Goal: Task Accomplishment & Management: Manage account settings

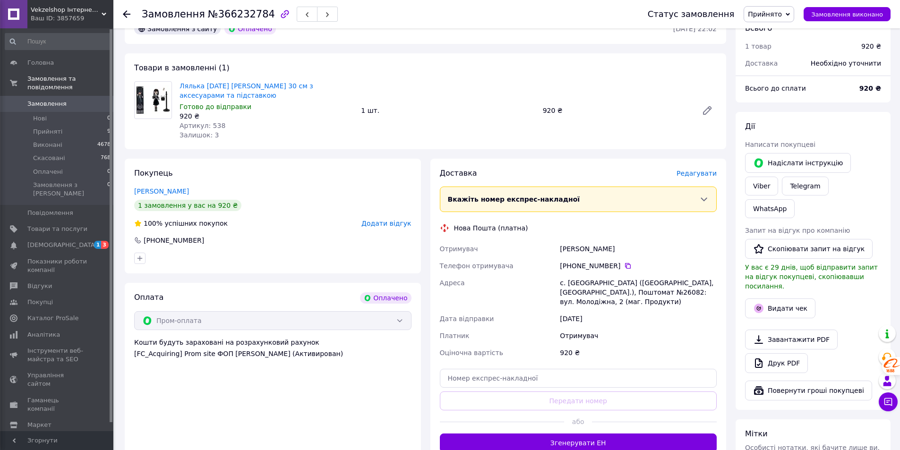
scroll to position [283, 0]
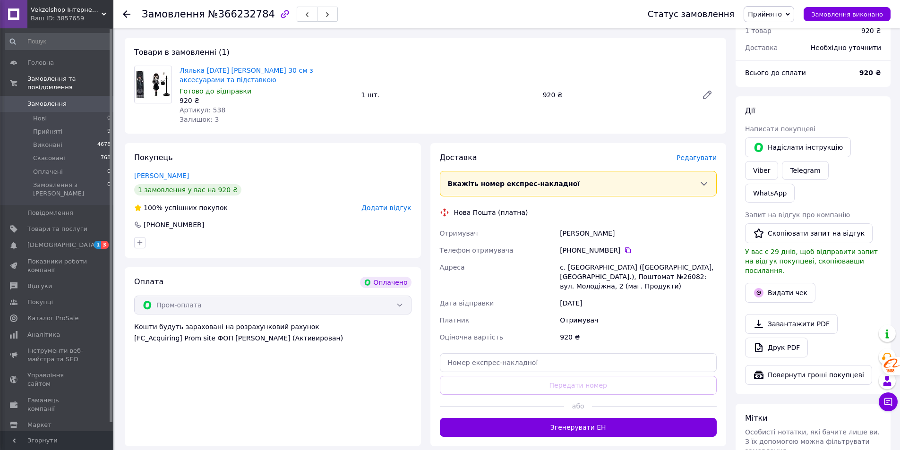
drag, startPoint x: 178, startPoint y: 62, endPoint x: 234, endPoint y: 74, distance: 57.5
click at [234, 74] on div "Лялька [DATE] [PERSON_NAME] 30 см з аксесуарами та підставкою Готово до відправ…" at bounding box center [266, 95] width 181 height 62
copy link "Лялька [DATE] [PERSON_NAME] 30 см з аксесуарами та підставкою"
click at [778, 161] on link "Viber" at bounding box center [761, 170] width 33 height 19
click at [771, 283] on button "Видати чек" at bounding box center [780, 293] width 70 height 20
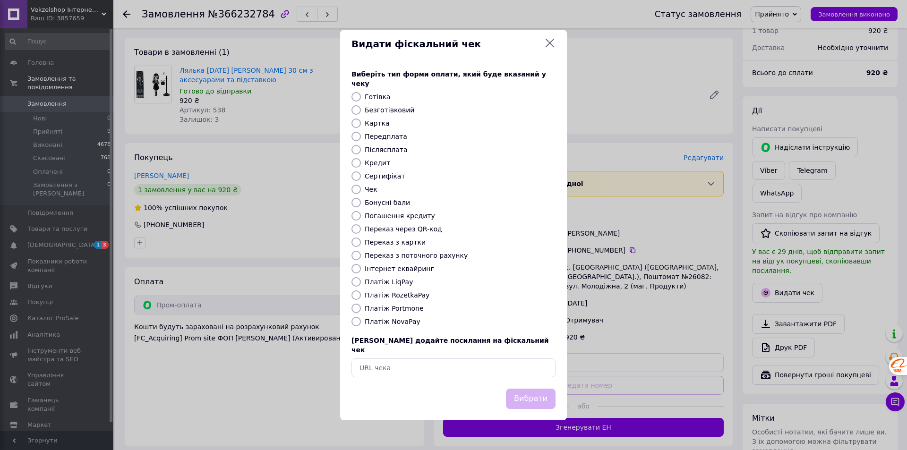
click at [360, 293] on input "Платіж RozetkaPay" at bounding box center [355, 294] width 9 height 9
radio input "true"
click at [522, 389] on button "Вибрати" at bounding box center [531, 399] width 50 height 20
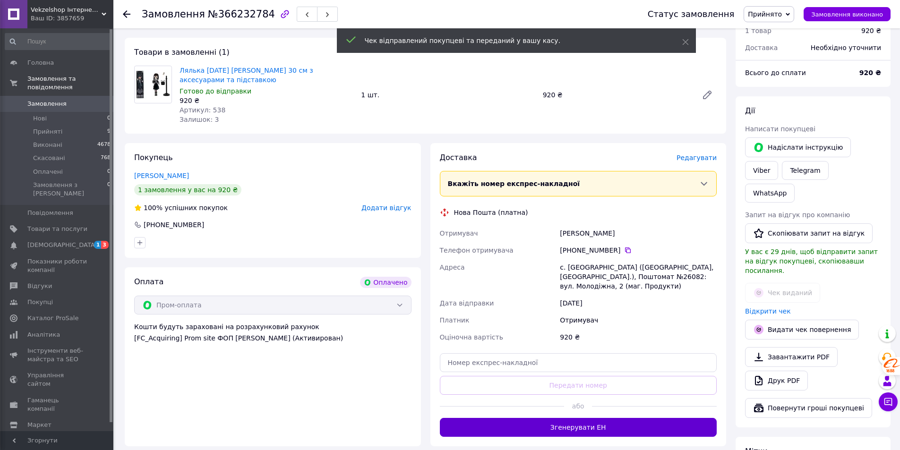
click at [598, 422] on button "Згенерувати ЕН" at bounding box center [578, 427] width 277 height 19
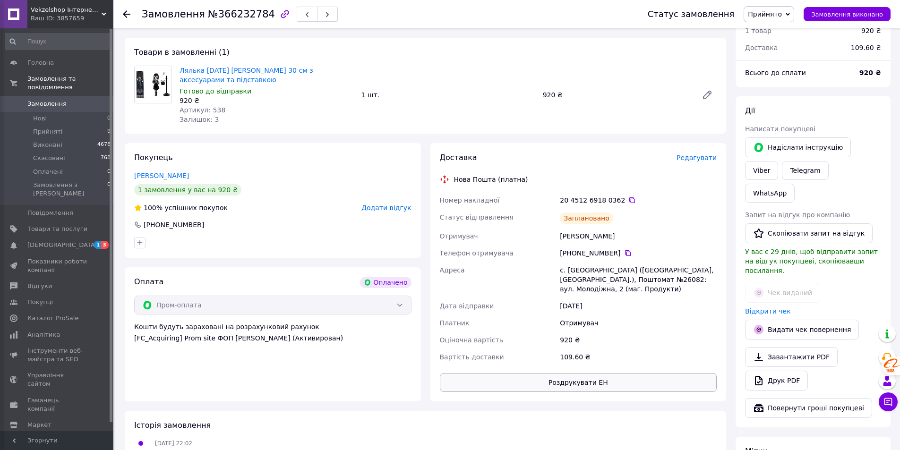
click at [574, 375] on button "Роздрукувати ЕН" at bounding box center [578, 382] width 277 height 19
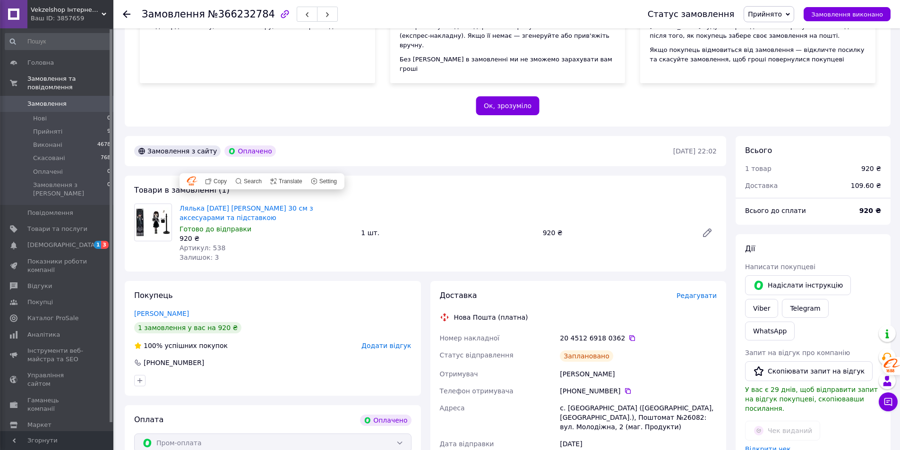
scroll to position [189, 0]
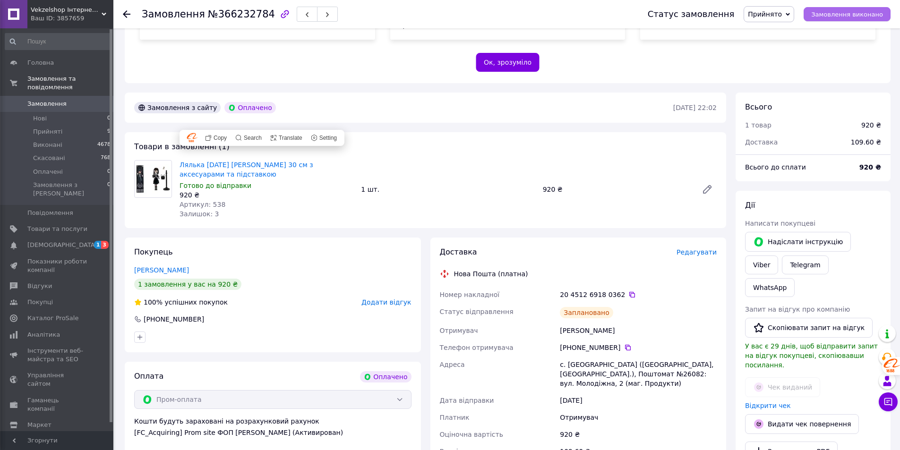
click at [830, 9] on button "Замовлення виконано" at bounding box center [846, 14] width 87 height 14
click at [39, 128] on span "Прийняті" at bounding box center [47, 132] width 29 height 9
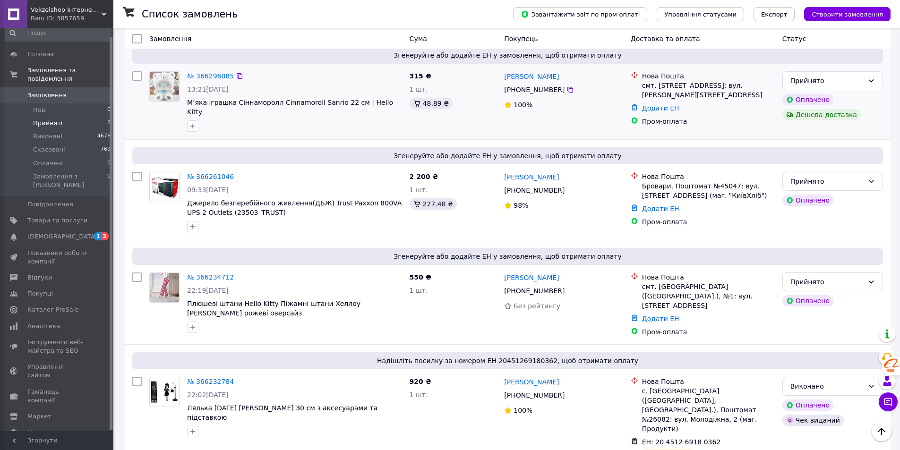
scroll to position [189, 0]
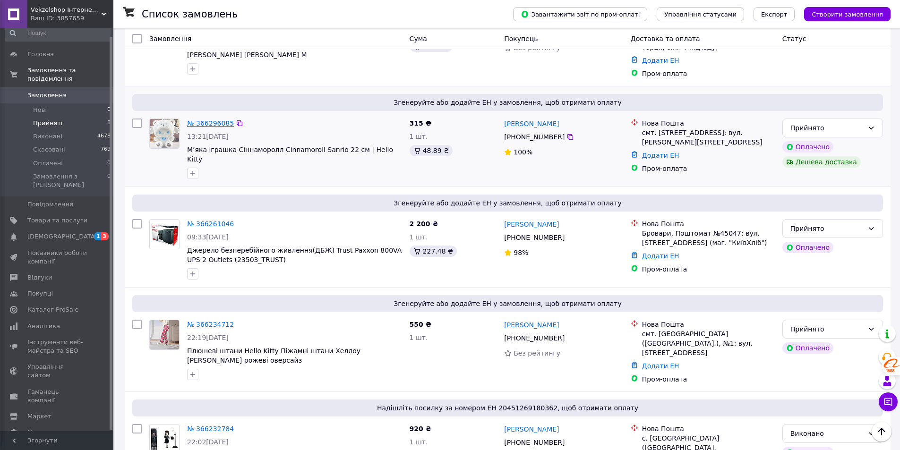
click at [199, 119] on link "№ 366296085" at bounding box center [210, 123] width 47 height 8
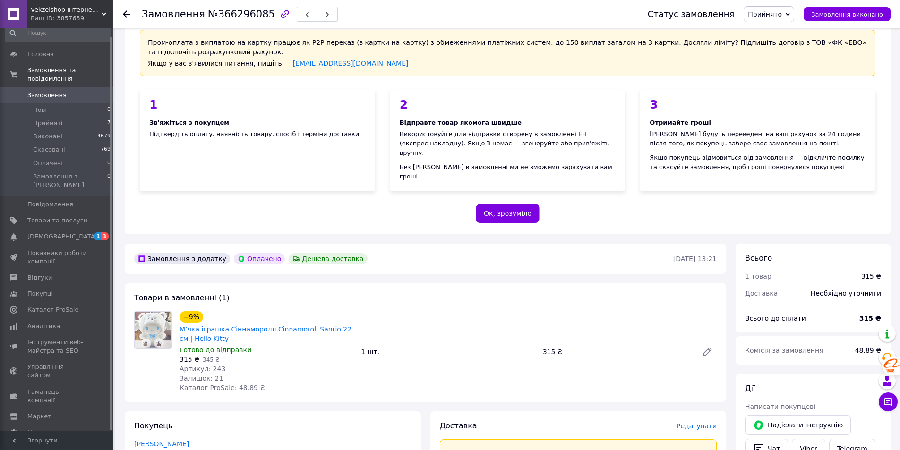
scroll to position [94, 0]
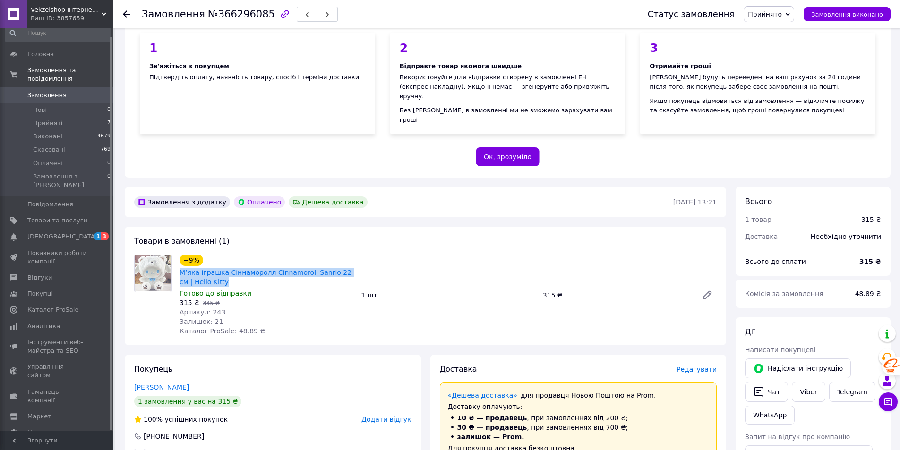
drag, startPoint x: 214, startPoint y: 274, endPoint x: 179, endPoint y: 263, distance: 37.0
click at [179, 267] on div "М’яка іграшка Сіннаморолл Cinnamoroll Sanrio 22 см | Hello Kitty" at bounding box center [267, 277] width 176 height 21
copy link "М’яка іграшка Сіннаморолл Cinnamoroll Sanrio 22 см | Hello Kitty"
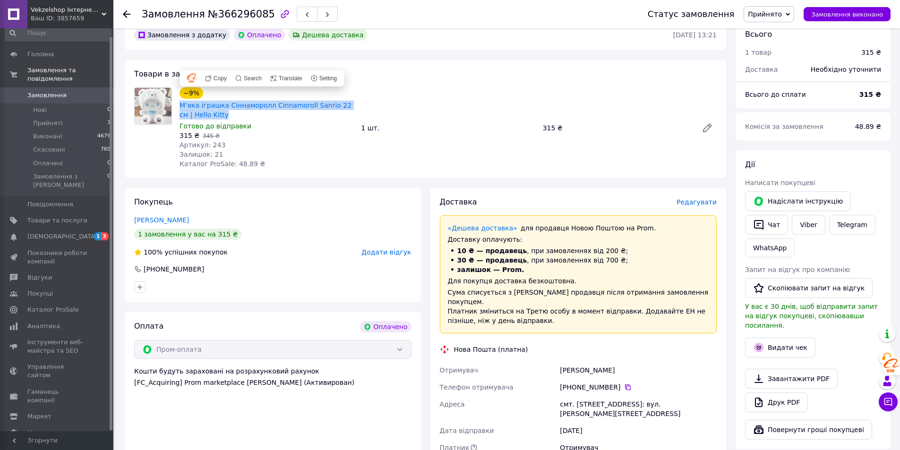
scroll to position [283, 0]
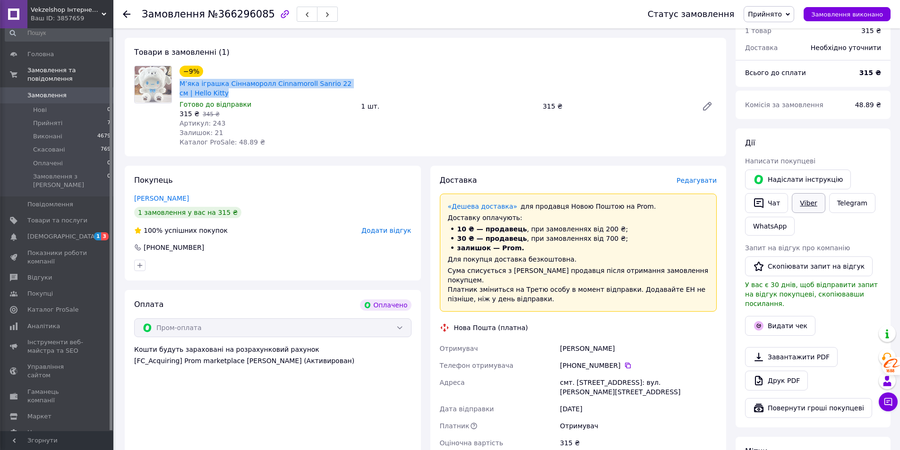
click at [811, 193] on link "Viber" at bounding box center [807, 203] width 33 height 20
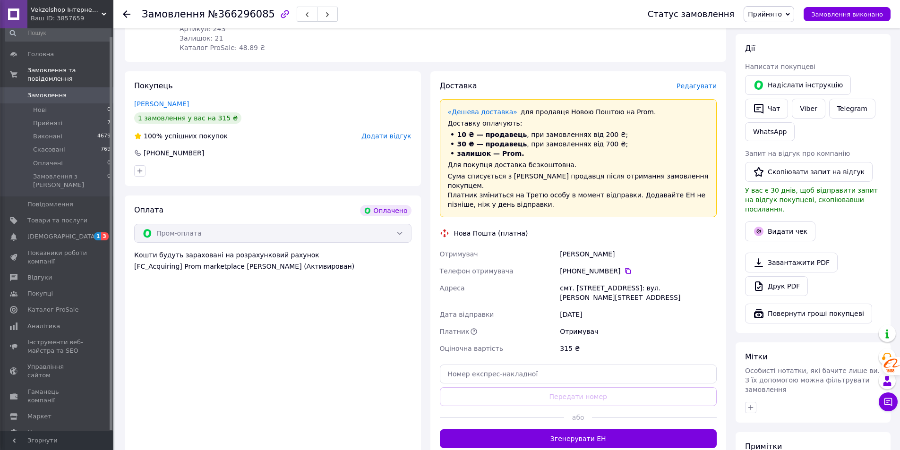
click at [589, 420] on div "Доставка Редагувати «Дешева доставка»   для продавця [GEOGRAPHIC_DATA] на Prom.…" at bounding box center [578, 264] width 296 height 386
click at [588, 429] on button "Згенерувати ЕН" at bounding box center [578, 438] width 277 height 19
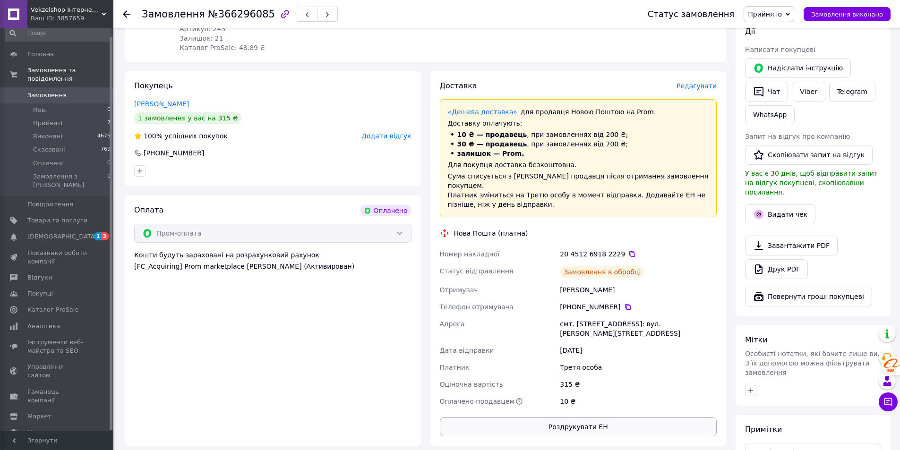
click at [587, 417] on button "Роздрукувати ЕН" at bounding box center [578, 426] width 277 height 19
click at [769, 204] on button "Видати чек" at bounding box center [780, 214] width 70 height 20
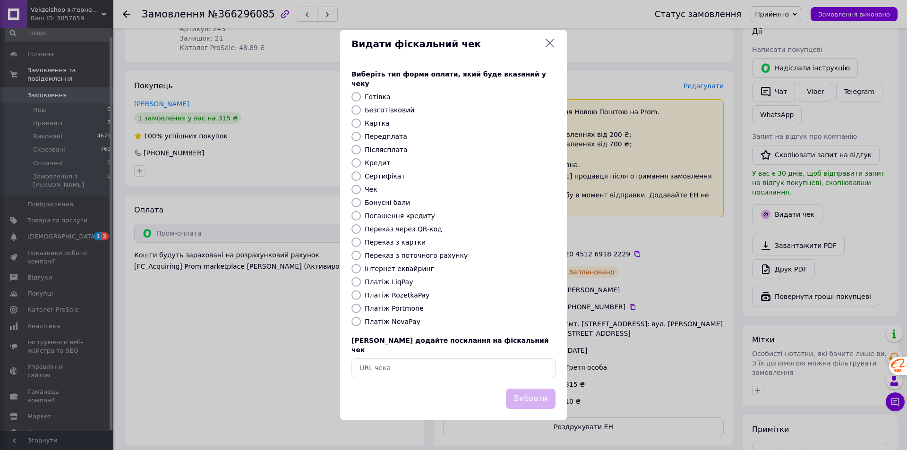
click at [371, 293] on label "Платіж RozetkaPay" at bounding box center [397, 295] width 65 height 8
click at [361, 293] on input "Платіж RozetkaPay" at bounding box center [355, 294] width 9 height 9
radio input "true"
click at [521, 389] on button "Вибрати" at bounding box center [531, 399] width 50 height 20
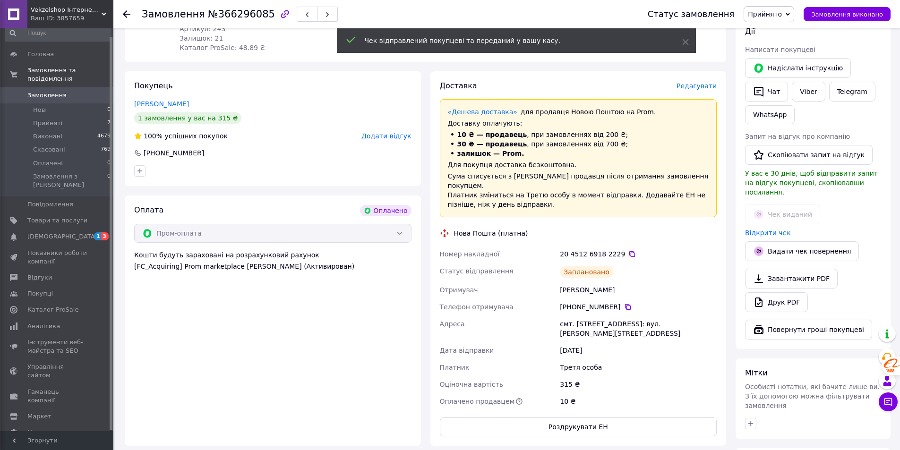
scroll to position [283, 0]
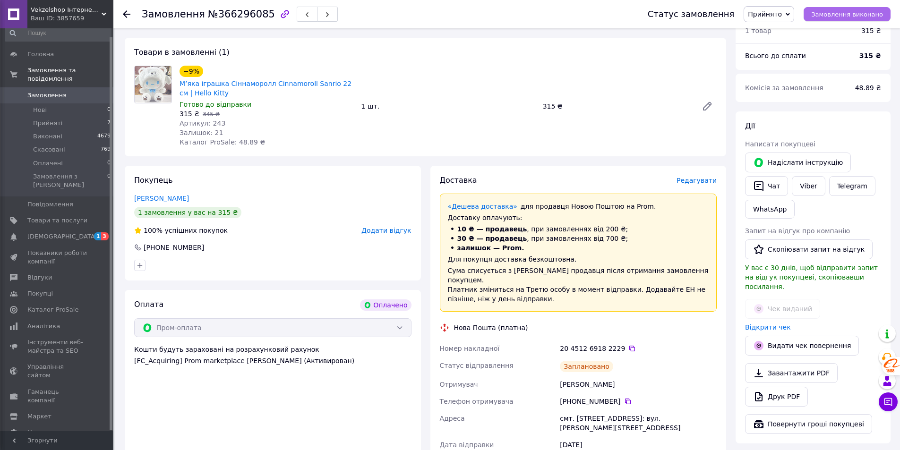
click at [859, 14] on span "Замовлення виконано" at bounding box center [847, 14] width 72 height 7
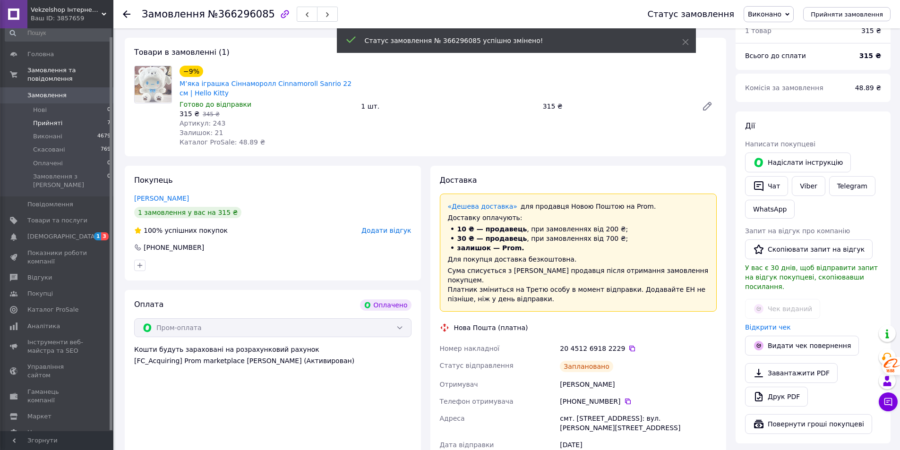
click at [39, 119] on span "Прийняті" at bounding box center [47, 123] width 29 height 9
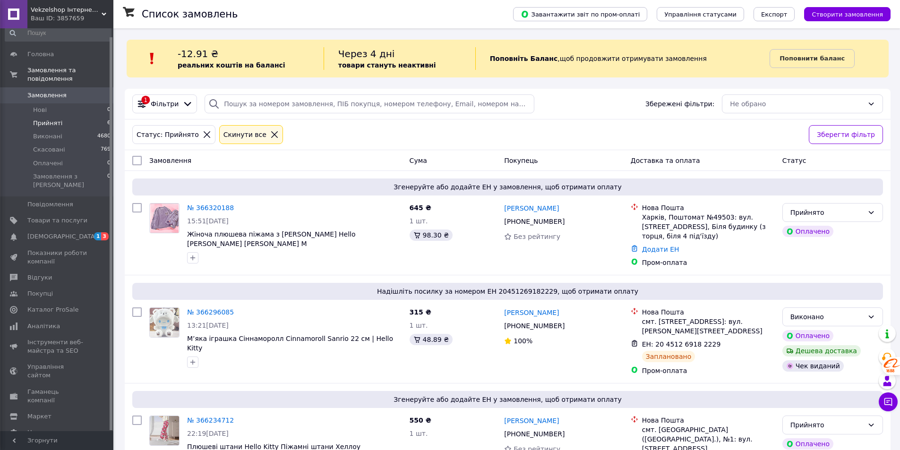
click at [40, 119] on span "Прийняті" at bounding box center [47, 123] width 29 height 9
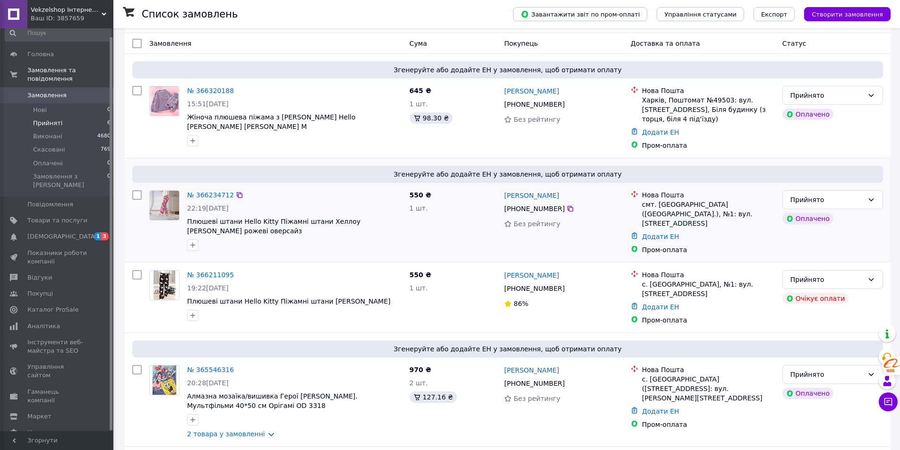
scroll to position [142, 0]
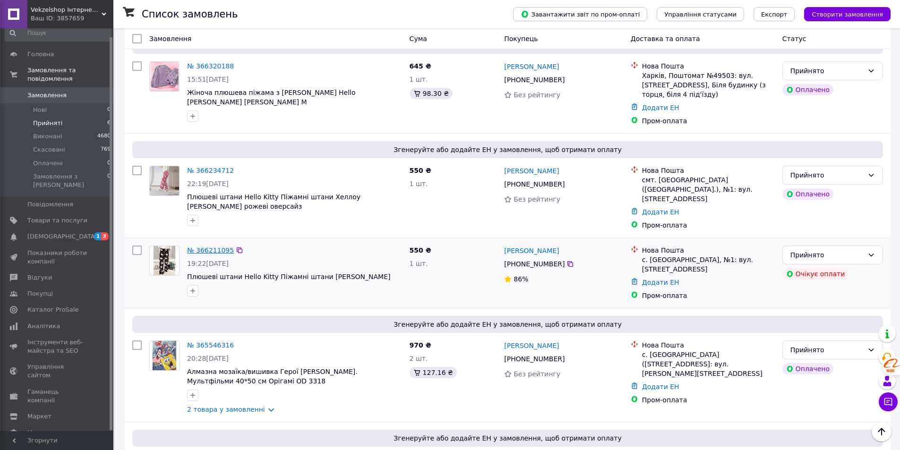
click at [218, 247] on link "№ 366211095" at bounding box center [210, 251] width 47 height 8
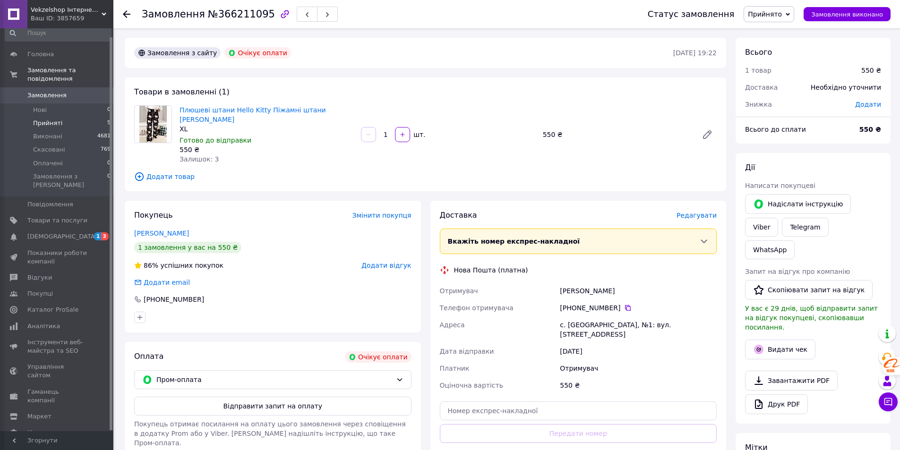
click at [48, 119] on span "Прийняті" at bounding box center [47, 123] width 29 height 9
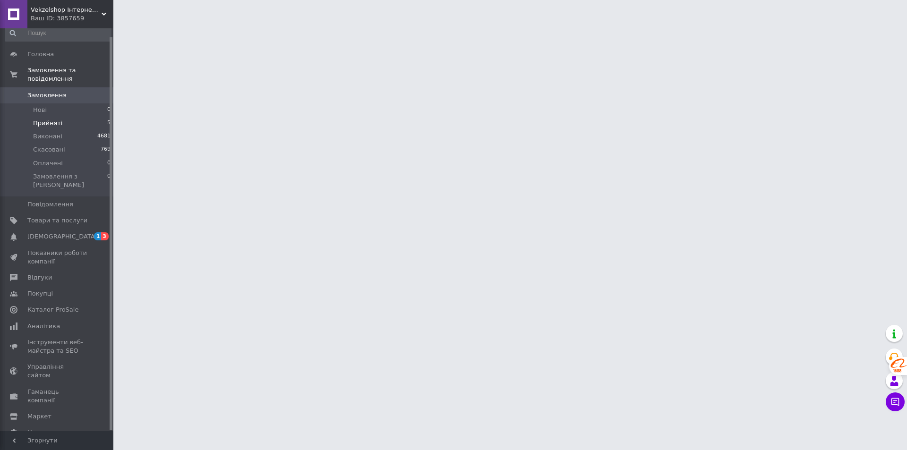
click at [46, 119] on span "Прийняті" at bounding box center [47, 123] width 29 height 9
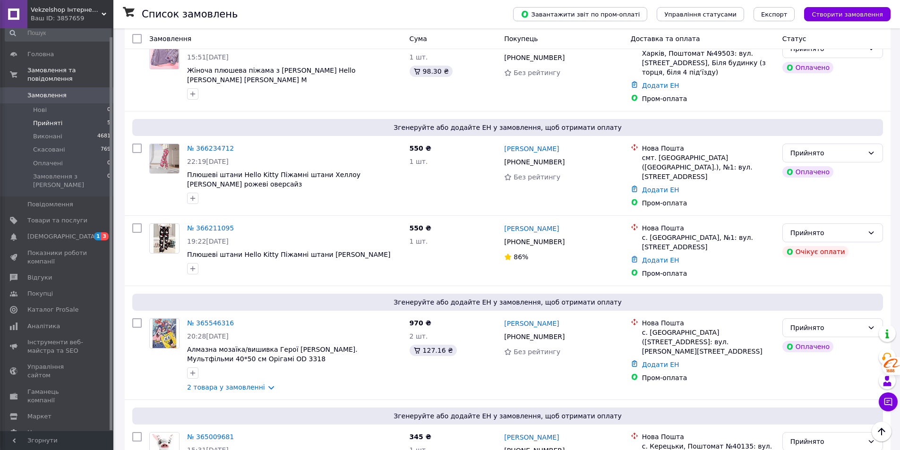
scroll to position [118, 0]
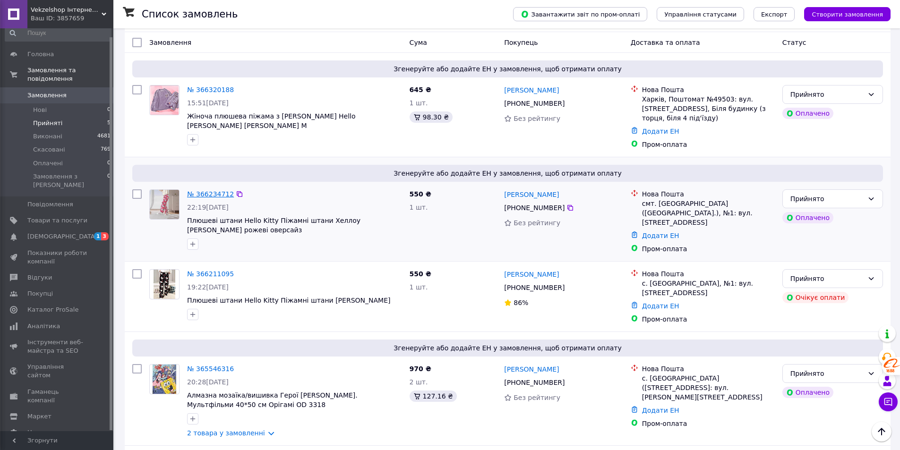
click at [203, 190] on link "№ 366234712" at bounding box center [210, 194] width 47 height 8
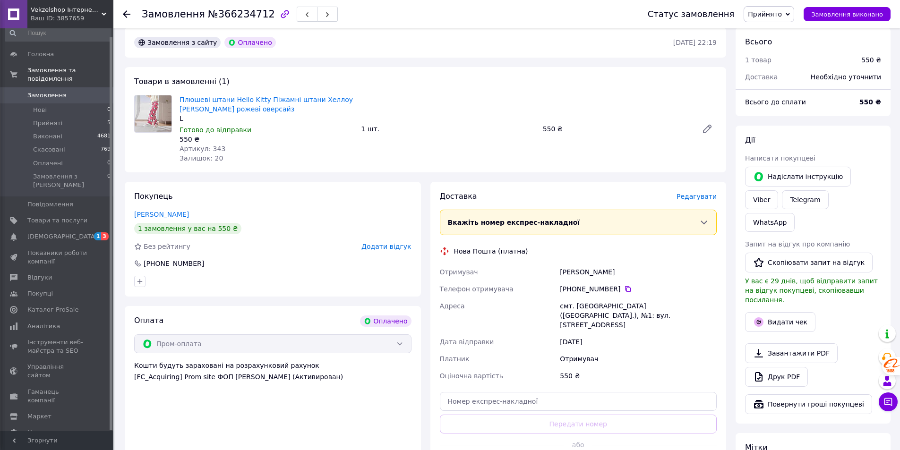
scroll to position [283, 0]
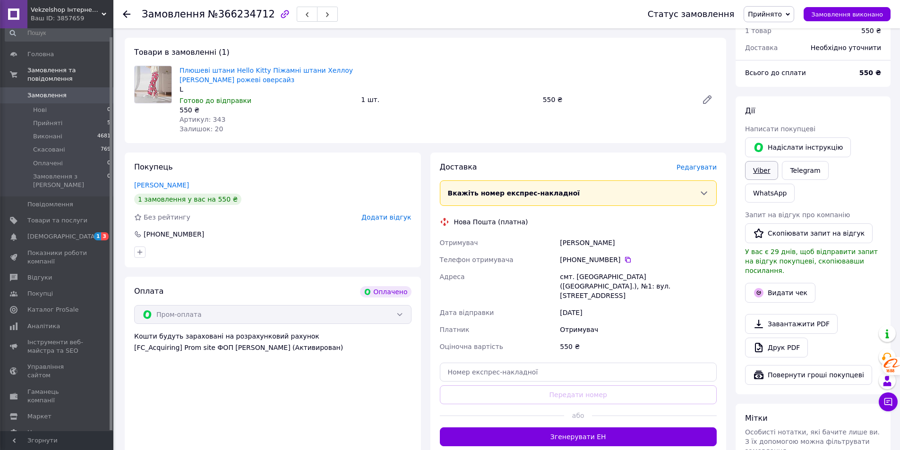
click at [778, 161] on link "Viber" at bounding box center [761, 170] width 33 height 19
click at [170, 141] on div "Замовлення з сайту Оплачено [DATE] 22:19 Товари в замовленні (1) Плюшеві штани …" at bounding box center [425, 308] width 611 height 621
drag, startPoint x: 178, startPoint y: 57, endPoint x: 203, endPoint y: 78, distance: 32.2
click at [203, 78] on div "Плюшеві штани Hello Kitty Піжамні штани Хеллоу [PERSON_NAME] рожеві оверсайз L …" at bounding box center [266, 100] width 181 height 72
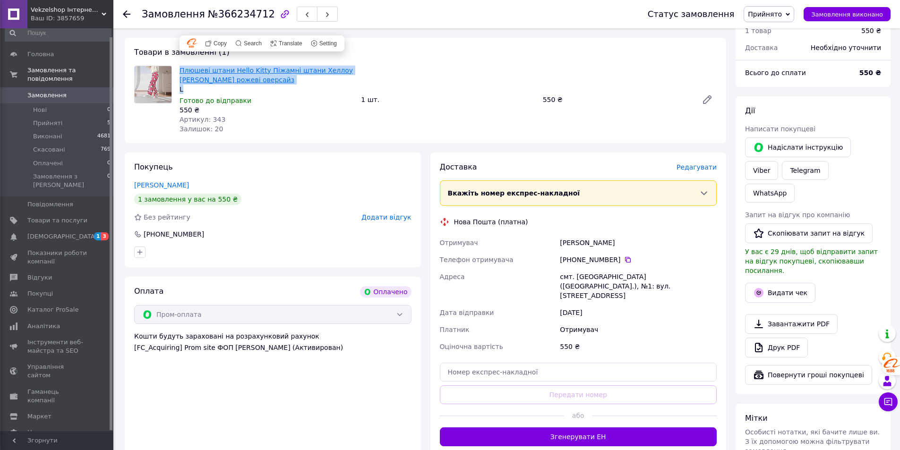
copy div "Плюшеві штани Hello Kitty Піжамні штани Хеллоу [PERSON_NAME] рожеві оверсайз L"
click at [775, 283] on button "Видати чек" at bounding box center [780, 293] width 70 height 20
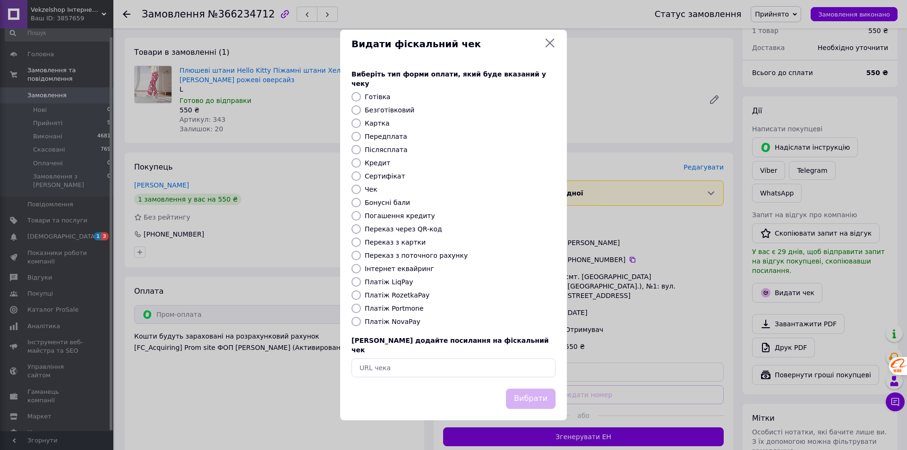
click at [418, 296] on label "Платіж RozetkaPay" at bounding box center [397, 295] width 65 height 8
click at [361, 296] on input "Платіж RozetkaPay" at bounding box center [355, 294] width 9 height 9
radio input "true"
click at [518, 389] on button "Вибрати" at bounding box center [531, 399] width 50 height 20
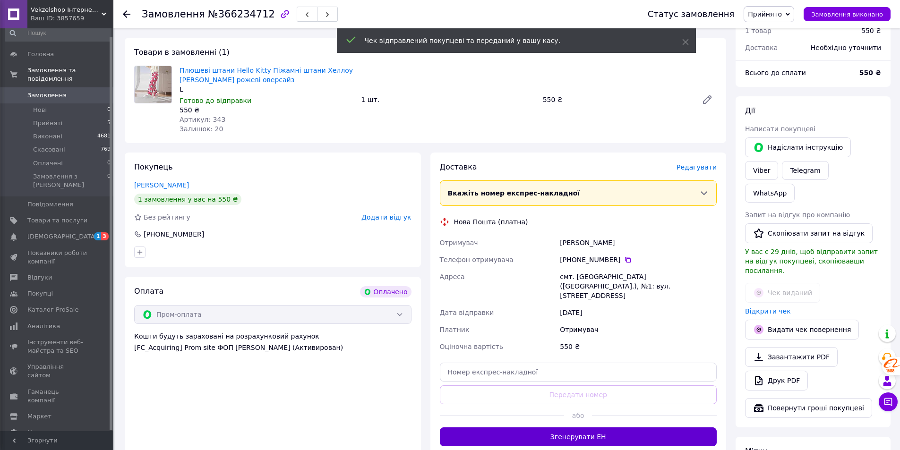
click at [605, 427] on button "Згенерувати ЕН" at bounding box center [578, 436] width 277 height 19
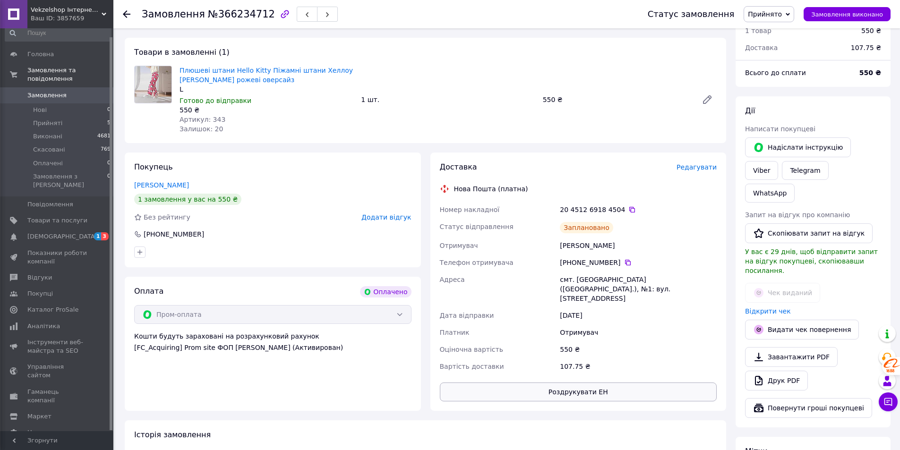
click at [610, 383] on button "Роздрукувати ЕН" at bounding box center [578, 392] width 277 height 19
click at [862, 11] on span "Замовлення виконано" at bounding box center [847, 14] width 72 height 7
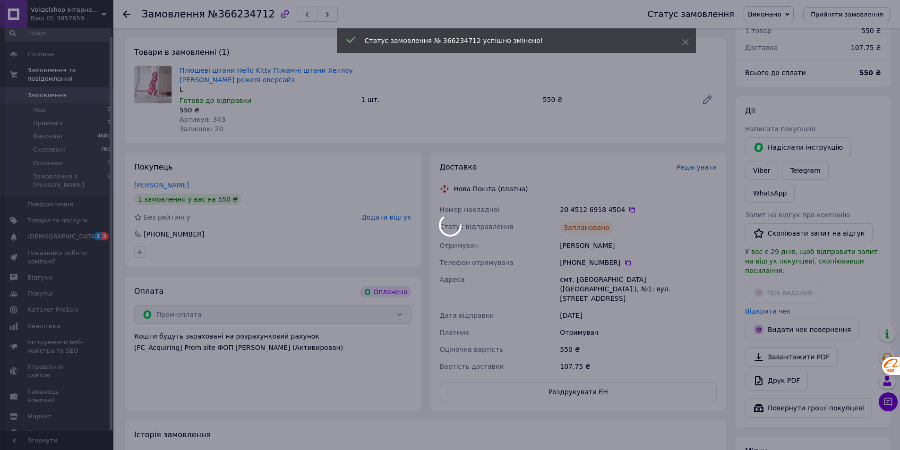
click at [39, 113] on body "Vekzelshop Інтернет-магазин Ваш ID: 3857659 Сайт Vekzelshop Інтернет-магазин Ка…" at bounding box center [450, 189] width 900 height 944
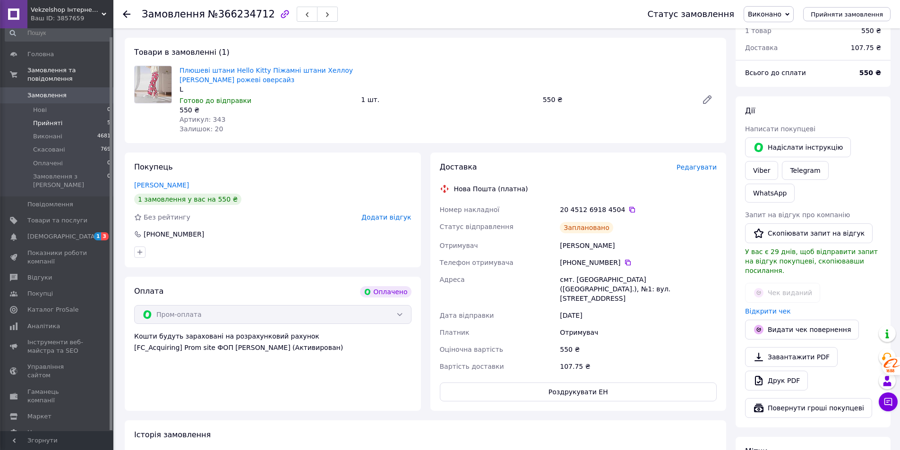
click at [40, 119] on span "Прийняті" at bounding box center [47, 123] width 29 height 9
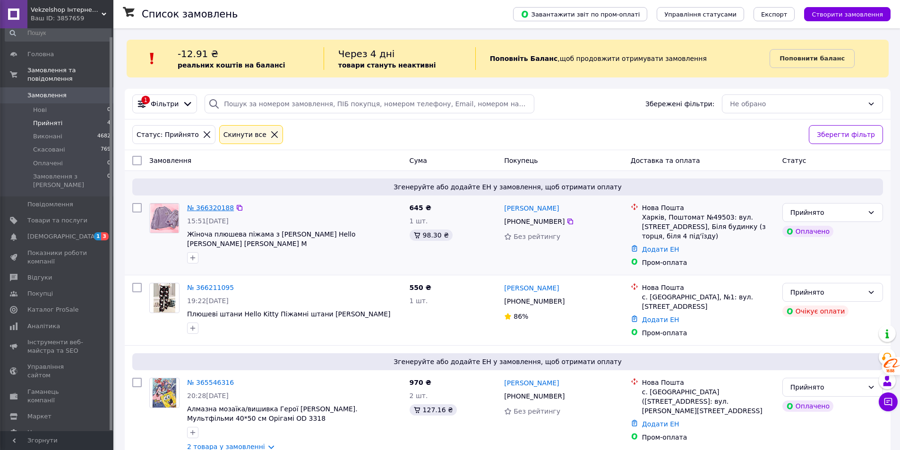
click at [217, 209] on link "№ 366320188" at bounding box center [210, 208] width 47 height 8
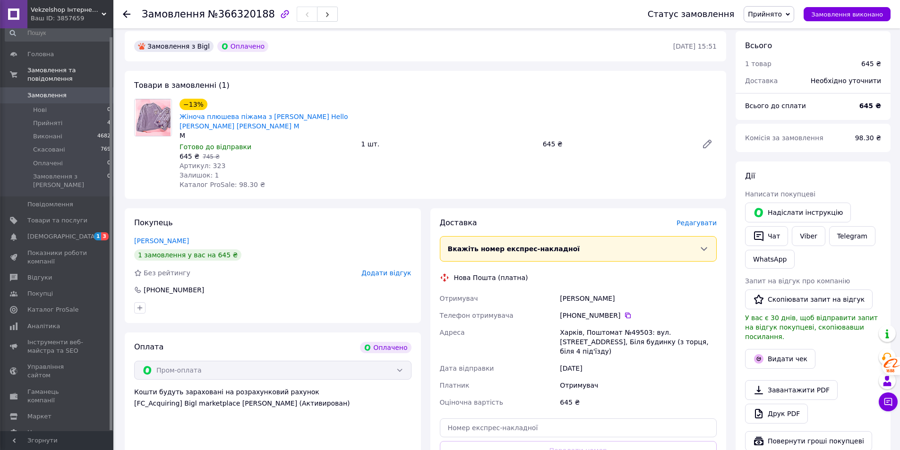
scroll to position [331, 0]
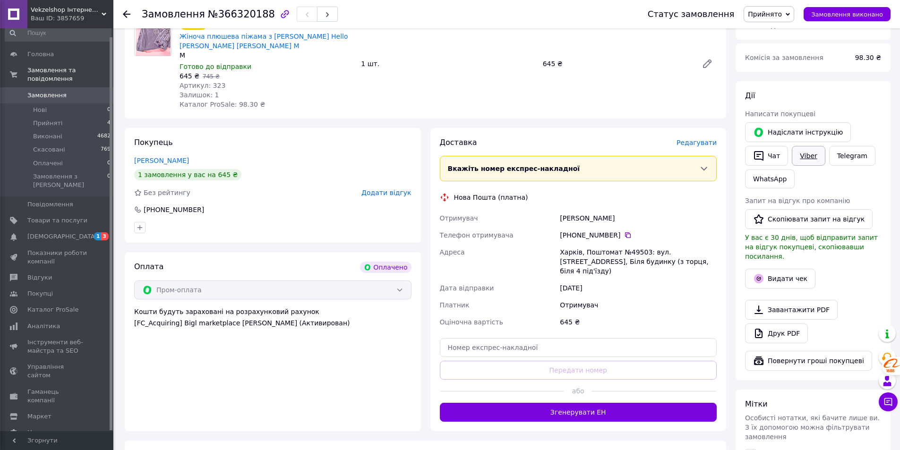
click at [811, 146] on link "Viber" at bounding box center [807, 156] width 33 height 20
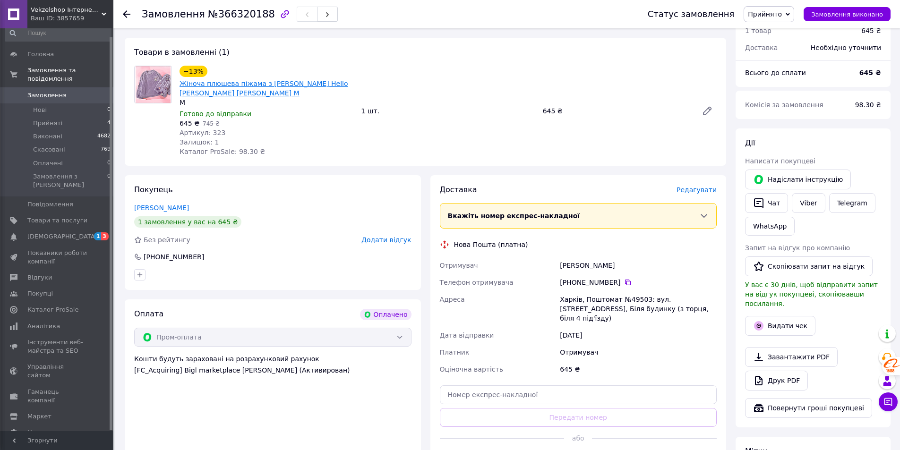
click at [288, 80] on link "Жіноча плюшева піжама з [PERSON_NAME] Hello [PERSON_NAME] [PERSON_NAME] M" at bounding box center [263, 88] width 169 height 17
click at [34, 229] on link "[DEMOGRAPHIC_DATA] 1 3" at bounding box center [58, 237] width 116 height 16
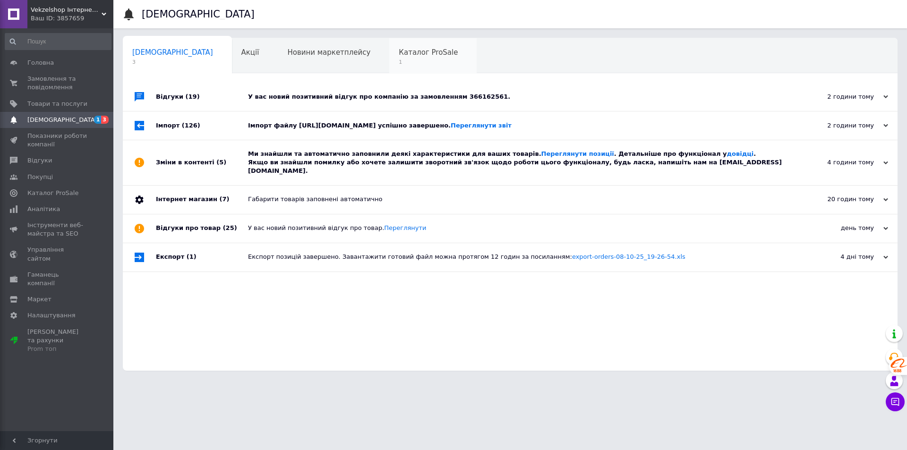
click at [399, 59] on span "1" at bounding box center [428, 62] width 59 height 7
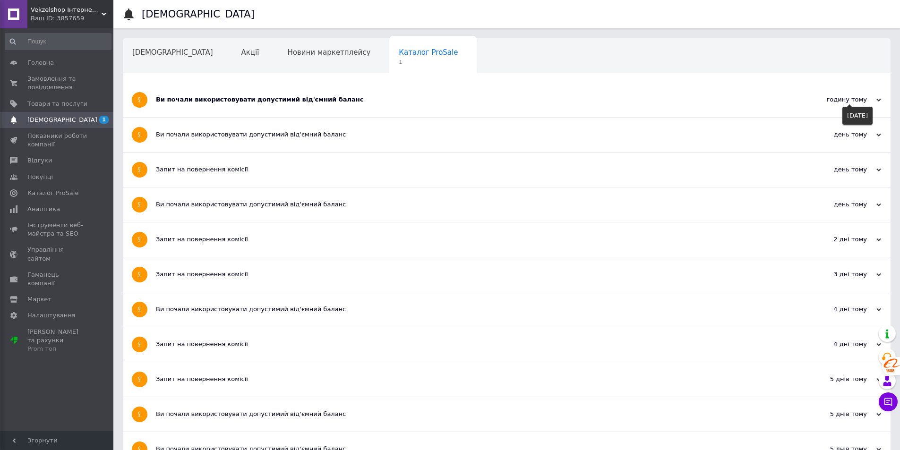
click at [876, 98] on icon at bounding box center [878, 100] width 5 height 5
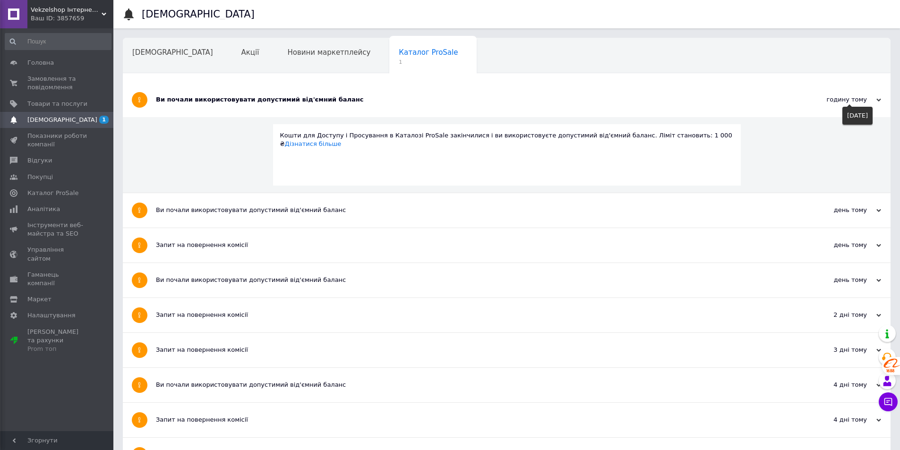
click at [876, 98] on icon at bounding box center [878, 100] width 5 height 5
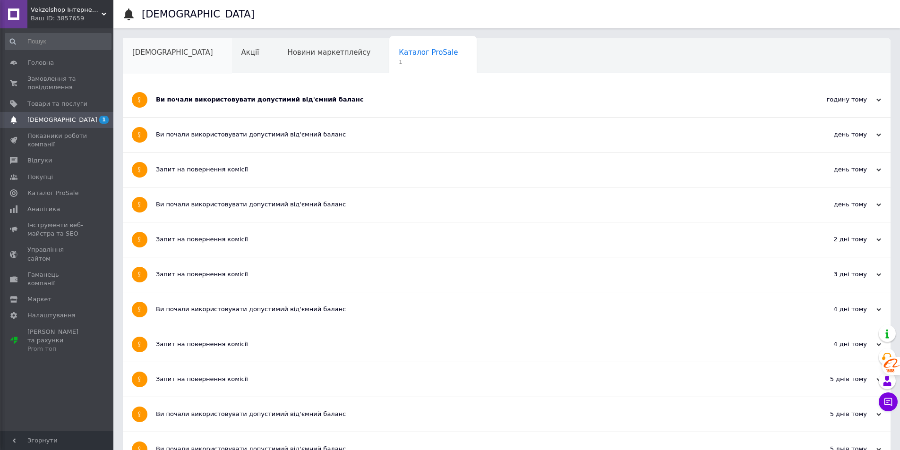
click at [156, 59] on div "[DEMOGRAPHIC_DATA]" at bounding box center [177, 56] width 109 height 36
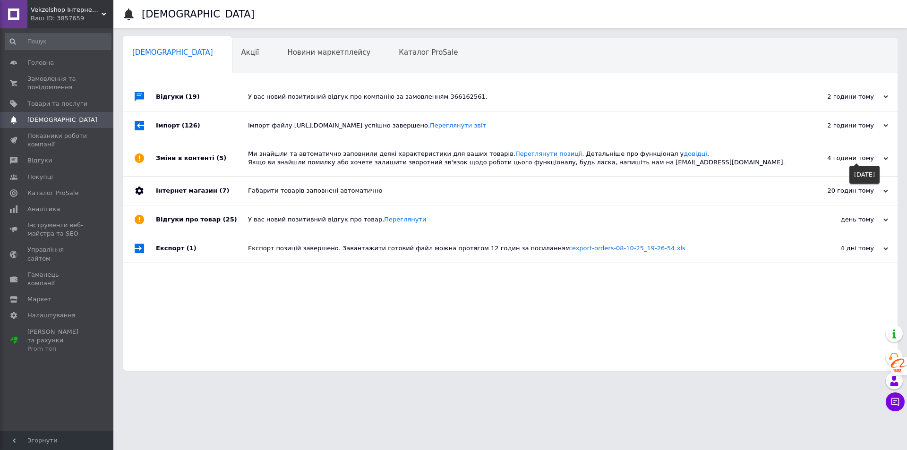
click at [885, 158] on div "4 години тому" at bounding box center [840, 158] width 94 height 9
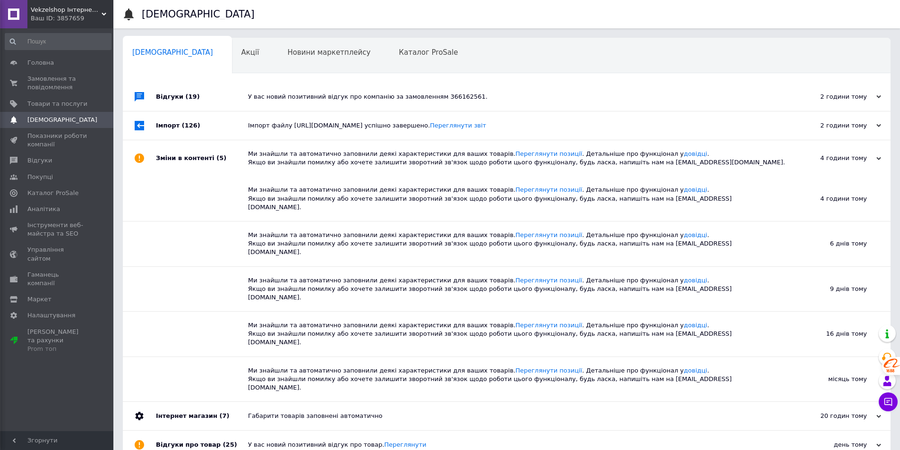
click at [885, 158] on div "4 години тому [DATE]" at bounding box center [838, 158] width 104 height 36
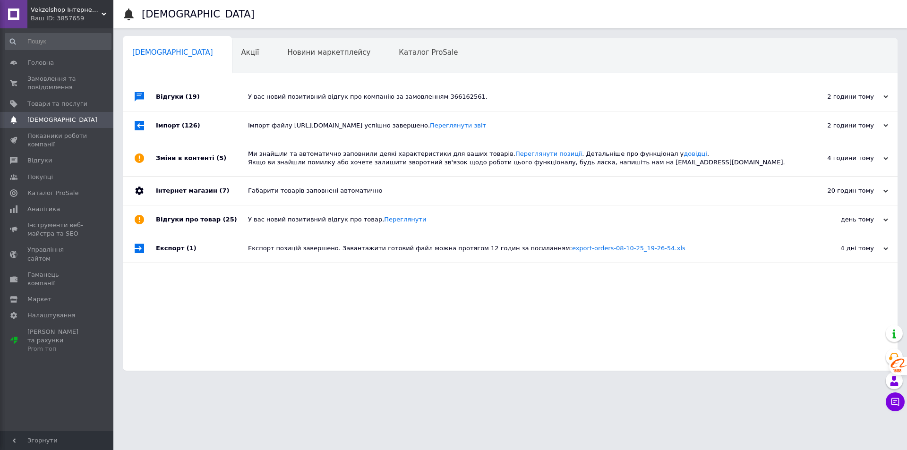
click at [885, 128] on icon at bounding box center [885, 125] width 5 height 5
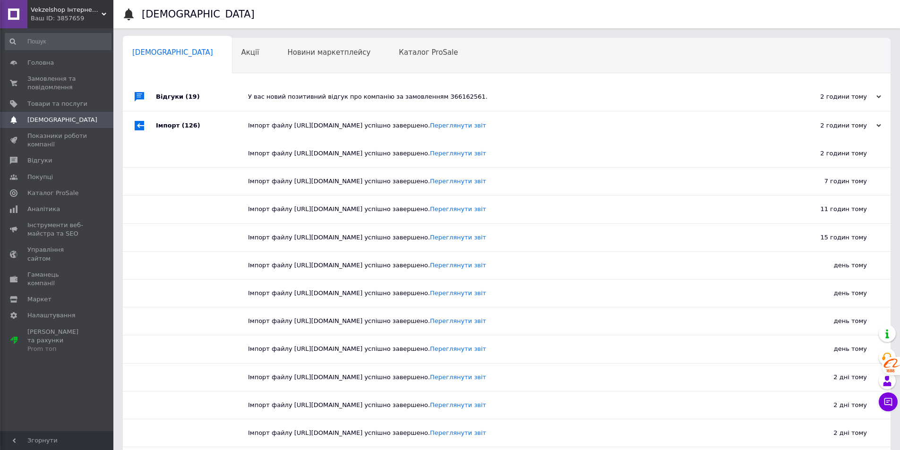
click at [885, 129] on div "2 години тому [DATE]" at bounding box center [838, 125] width 104 height 28
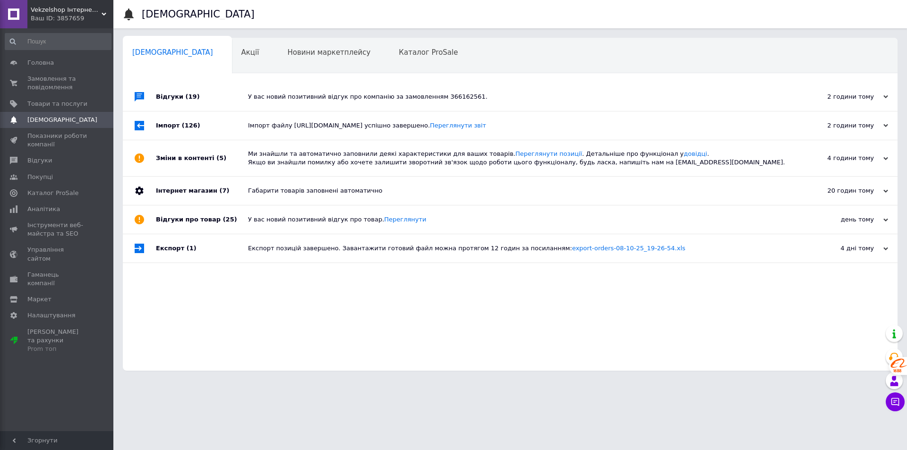
click at [888, 97] on div "2 години тому [DATE]" at bounding box center [845, 97] width 104 height 28
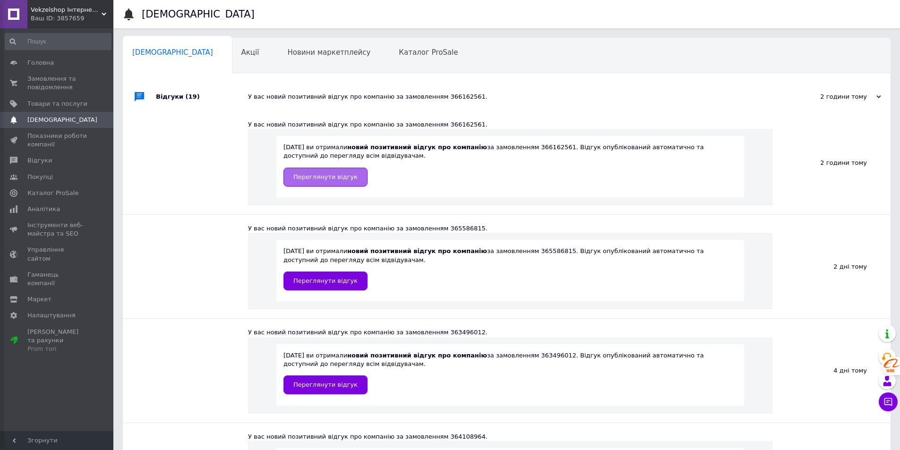
click at [323, 175] on span "Переглянути відгук" at bounding box center [325, 176] width 64 height 7
click at [46, 83] on span "Замовлення та повідомлення" at bounding box center [57, 83] width 60 height 17
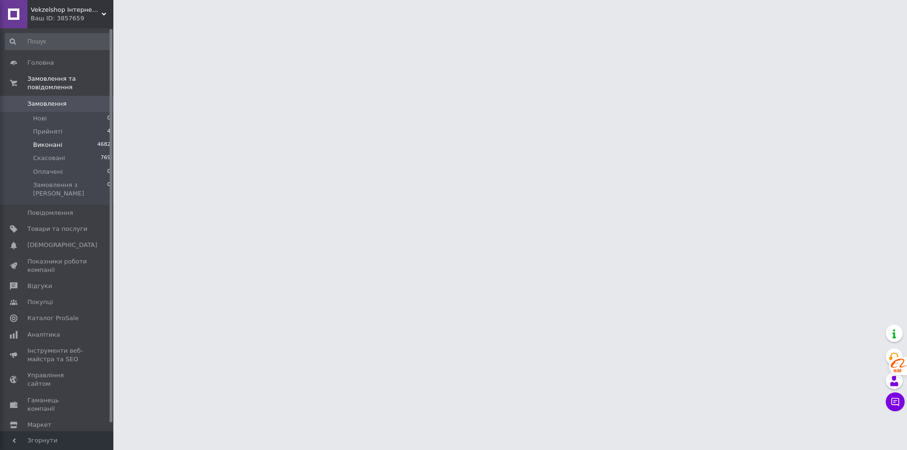
click at [50, 141] on span "Виконані" at bounding box center [47, 145] width 29 height 9
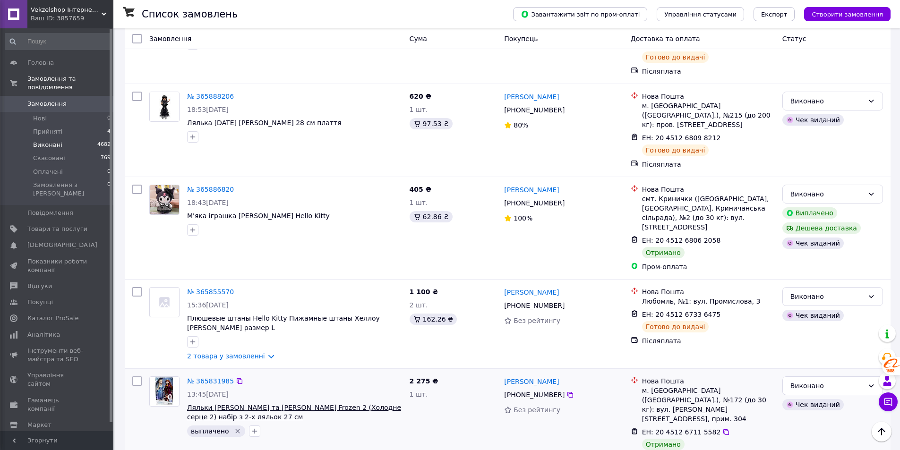
scroll to position [1275, 0]
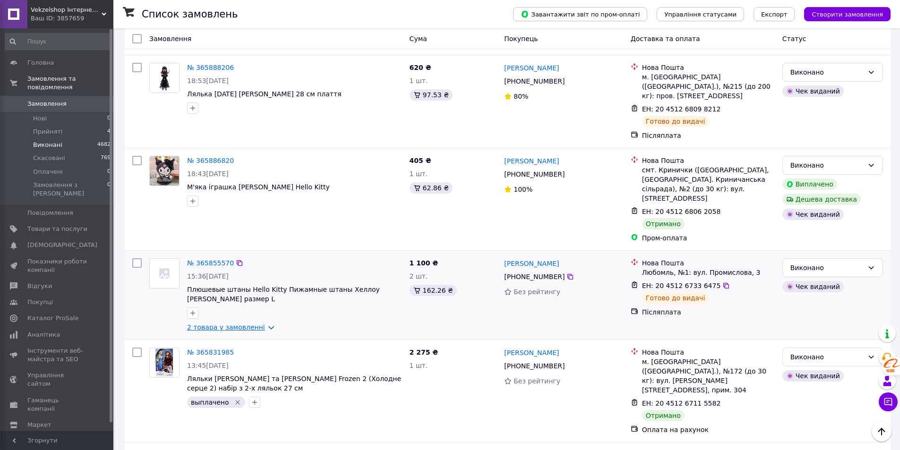
click at [260, 323] on link "2 товара у замовленні" at bounding box center [226, 327] width 78 height 8
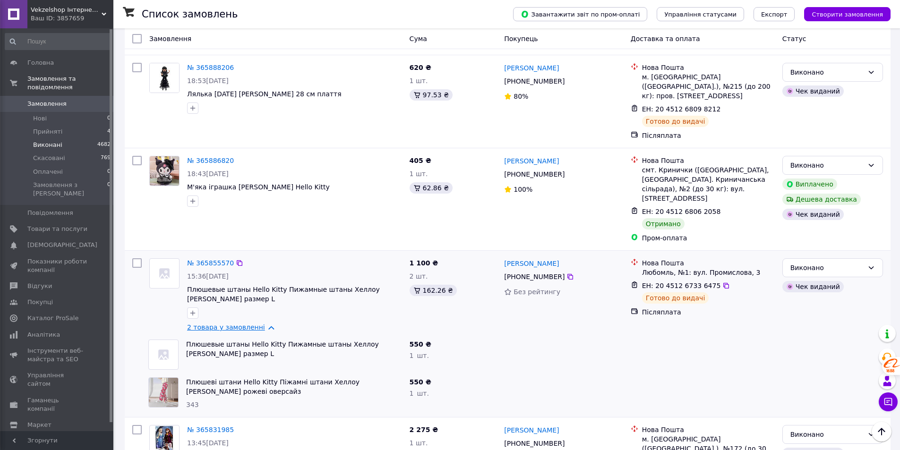
click at [260, 323] on link "2 товара у замовленні" at bounding box center [226, 327] width 78 height 8
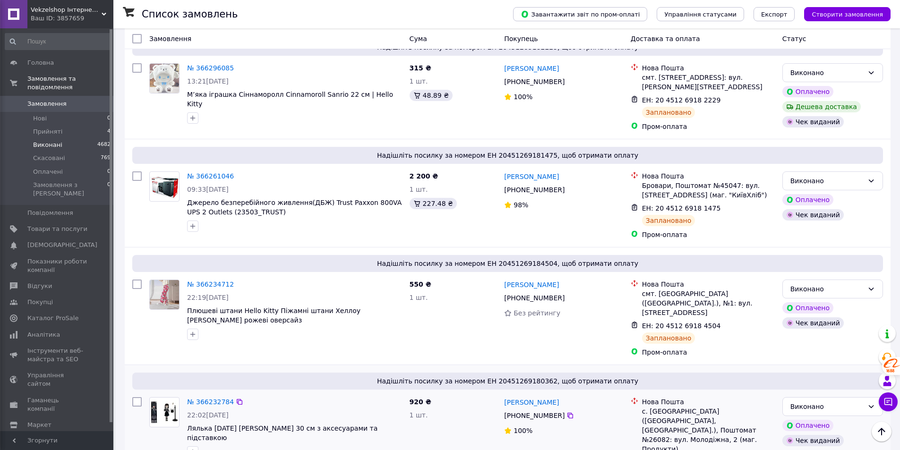
scroll to position [0, 0]
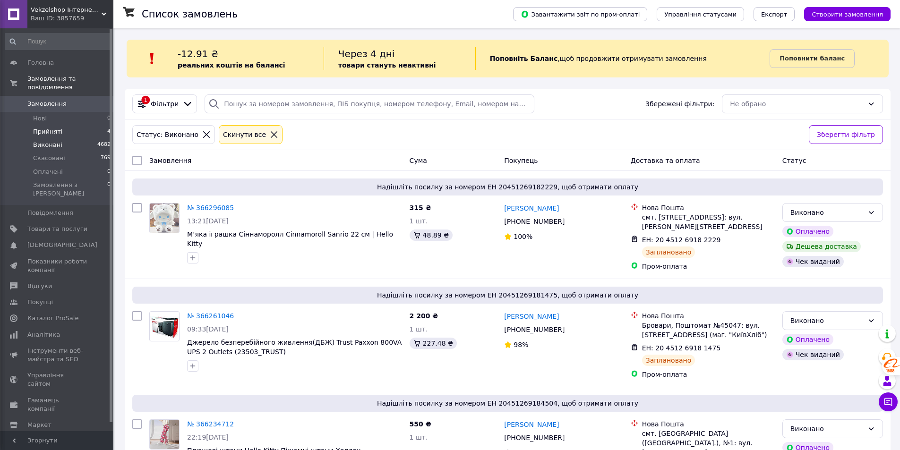
click at [43, 128] on span "Прийняті" at bounding box center [47, 132] width 29 height 9
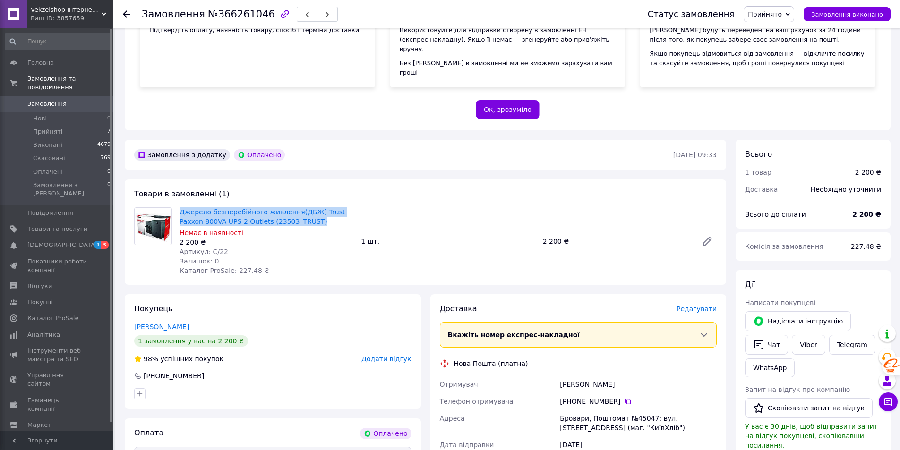
drag, startPoint x: 176, startPoint y: 202, endPoint x: 309, endPoint y: 214, distance: 133.8
click at [309, 214] on div "Джерело безперебійного живлення(ДБЖ) Trust Paxxon 800VA UPS 2 Outlets (23503_TR…" at bounding box center [266, 241] width 181 height 72
copy link "Джерело безперебійного живлення(ДБЖ) Trust Paxxon 800VA UPS 2 Outlets (23503_TR…"
click at [812, 337] on link "Viber" at bounding box center [807, 345] width 33 height 20
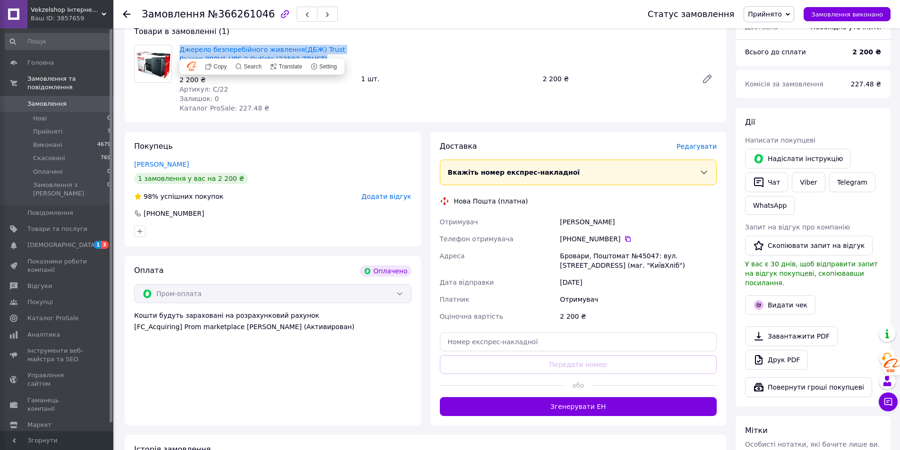
scroll to position [331, 0]
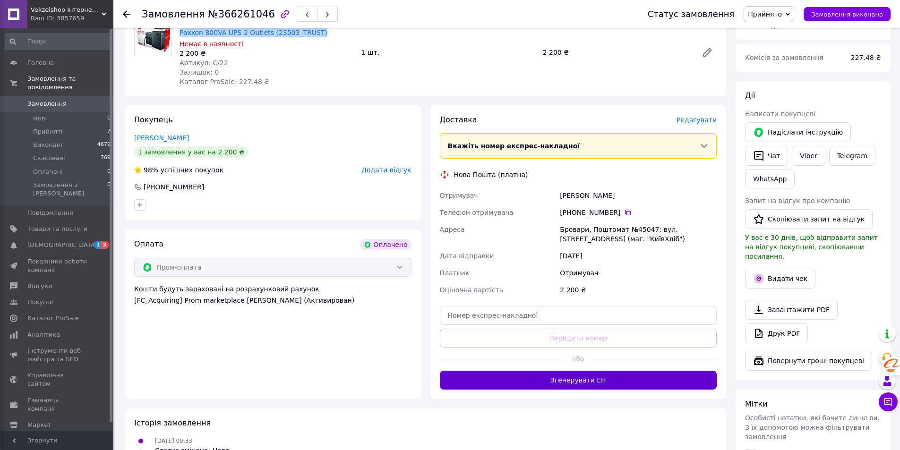
click at [580, 375] on button "Згенерувати ЕН" at bounding box center [578, 380] width 277 height 19
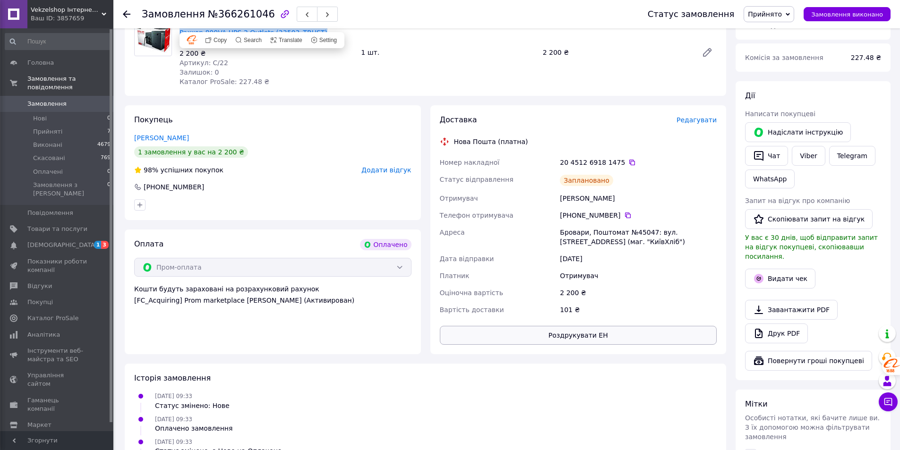
click at [573, 328] on button "Роздрукувати ЕН" at bounding box center [578, 335] width 277 height 19
click at [779, 269] on button "Видати чек" at bounding box center [780, 279] width 70 height 20
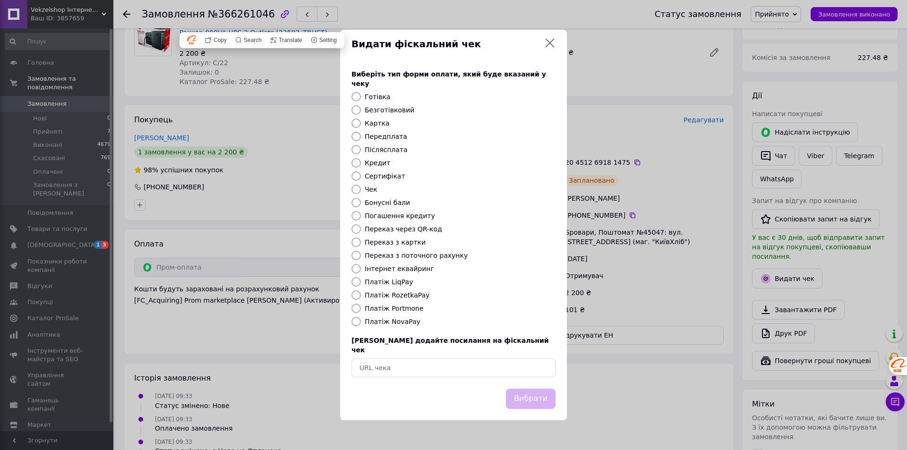
click at [378, 297] on label "Платіж RozetkaPay" at bounding box center [397, 295] width 65 height 8
click at [361, 297] on input "Платіж RozetkaPay" at bounding box center [355, 294] width 9 height 9
radio input "true"
click at [544, 389] on button "Вибрати" at bounding box center [531, 399] width 50 height 20
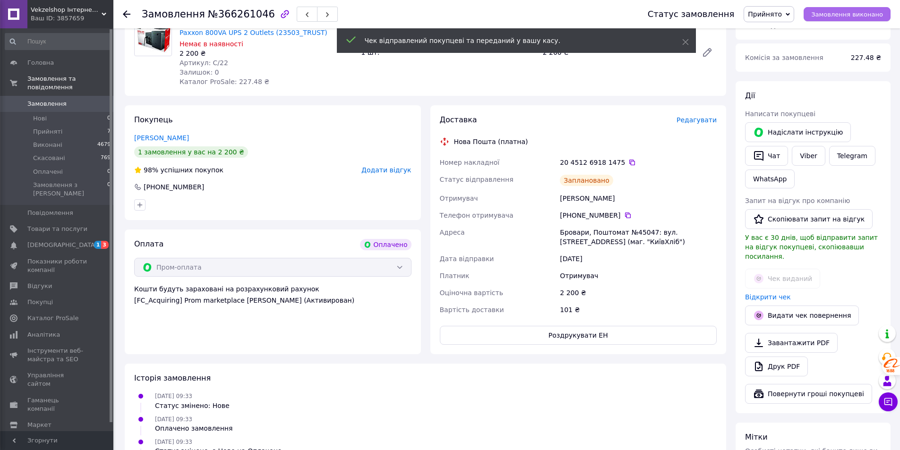
click at [838, 15] on span "Замовлення виконано" at bounding box center [847, 14] width 72 height 7
